Goal: Information Seeking & Learning: Find specific fact

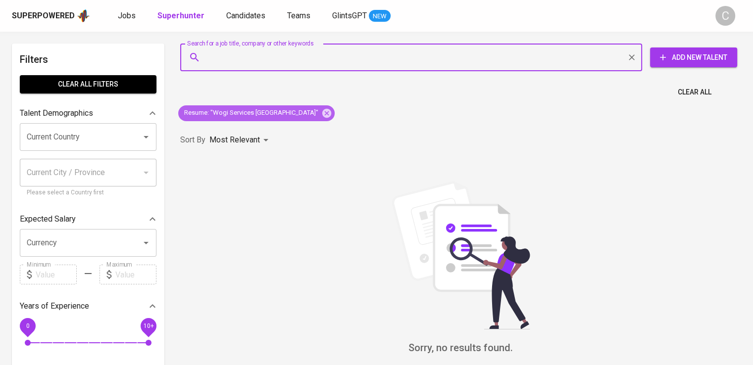
click at [322, 110] on icon at bounding box center [326, 112] width 9 height 9
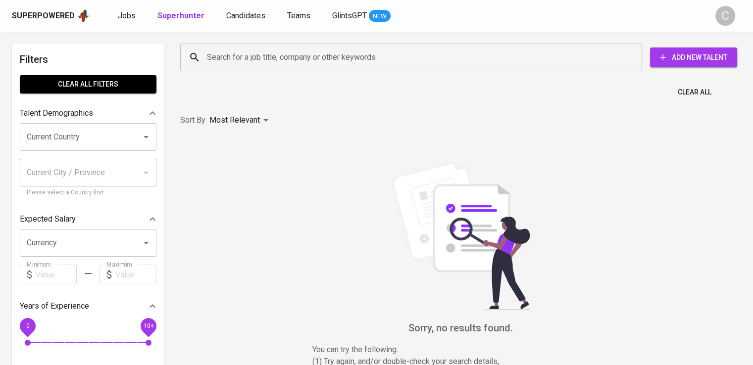
click at [296, 58] on input "Search for a job title, company or other keywords" at bounding box center [413, 57] width 418 height 19
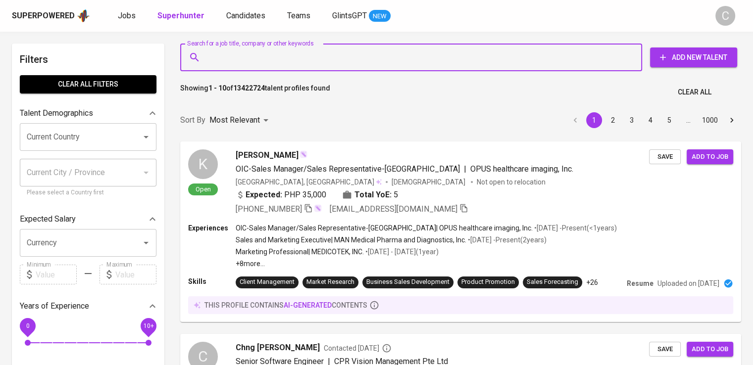
click at [296, 58] on input "Search for a job title, company or other keywords" at bounding box center [413, 57] width 418 height 19
paste input "Berkat Jaya Motor"
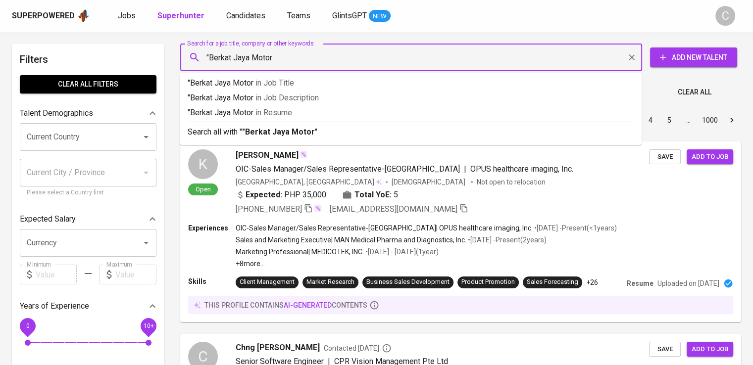
type input ""Berkat Jaya Motor""
click at [295, 117] on span "in [GEOGRAPHIC_DATA]" at bounding box center [276, 112] width 37 height 9
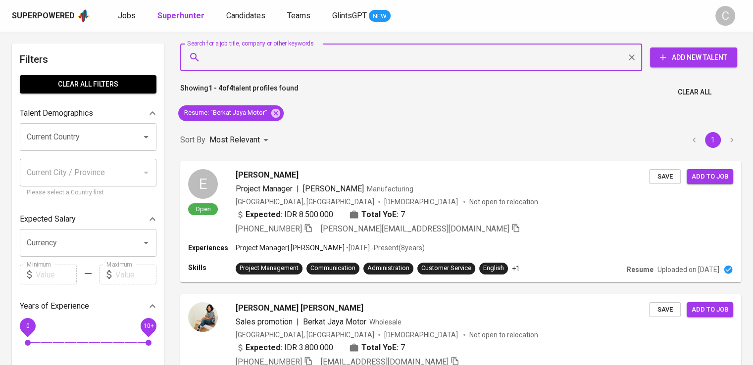
scroll to position [25, 0]
